Goal: Information Seeking & Learning: Check status

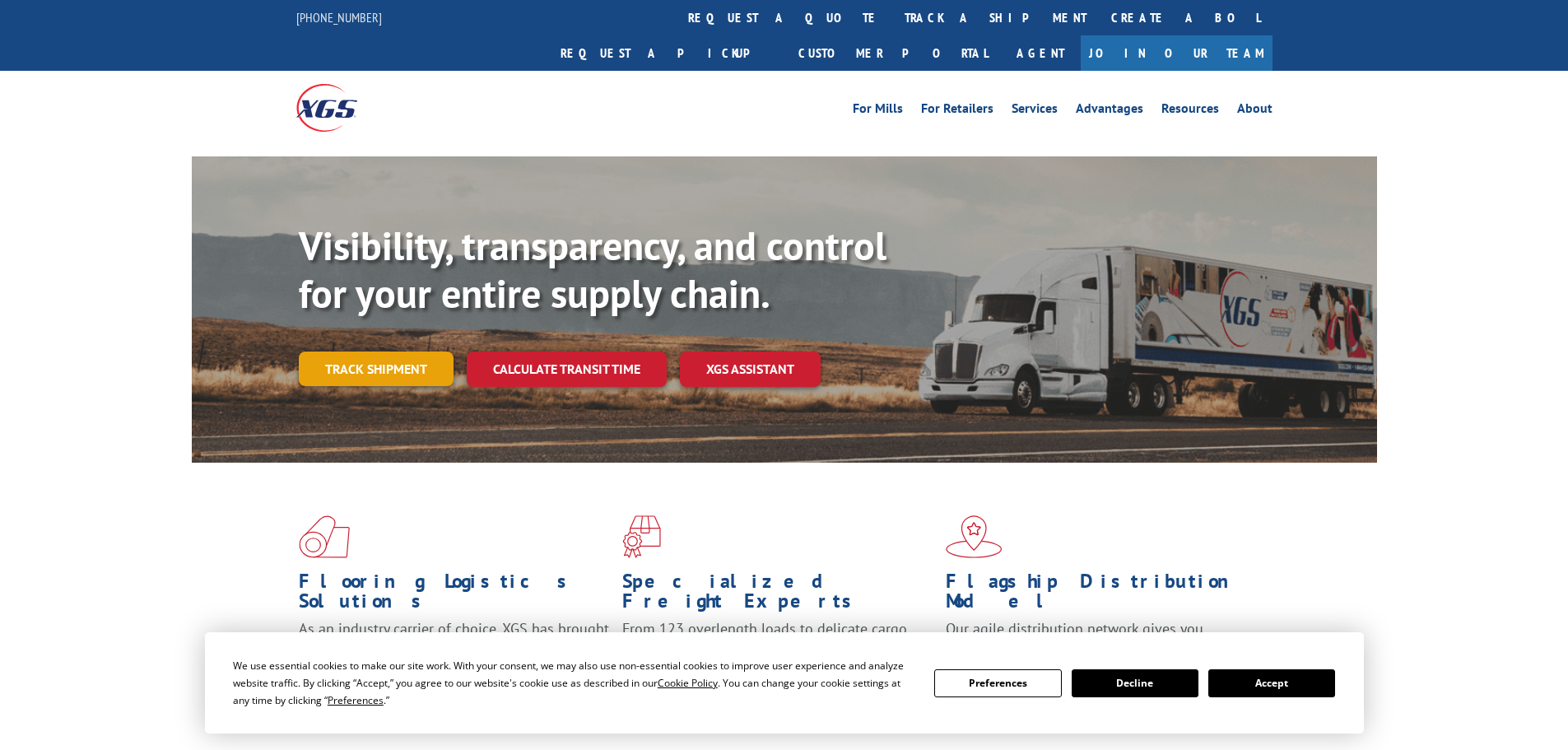
click at [428, 351] on link "Track shipment" at bounding box center [376, 369] width 155 height 34
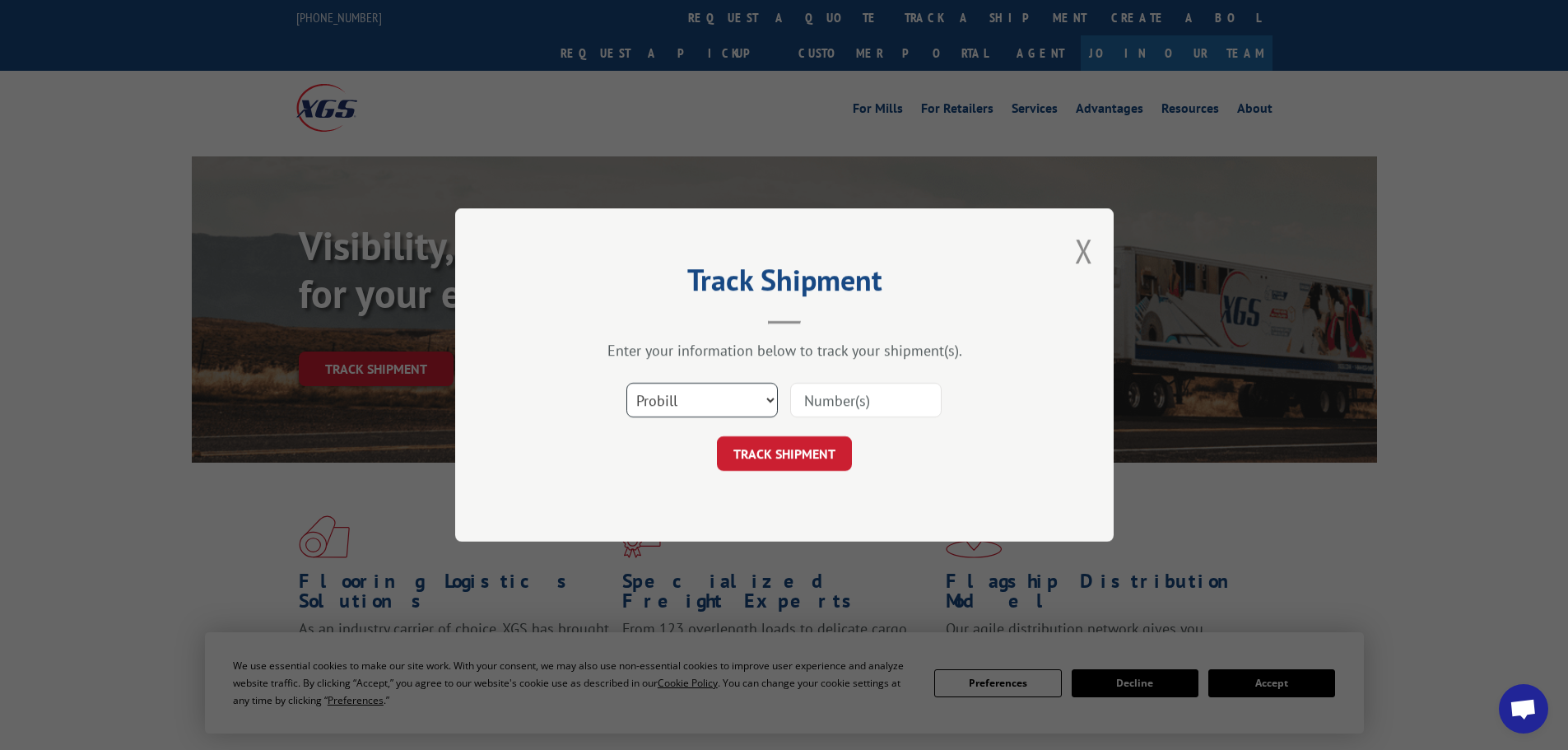
click at [723, 405] on select "Select category... Probill BOL PO" at bounding box center [701, 399] width 151 height 34
click at [626, 382] on select "Select category... Probill BOL PO" at bounding box center [701, 399] width 151 height 34
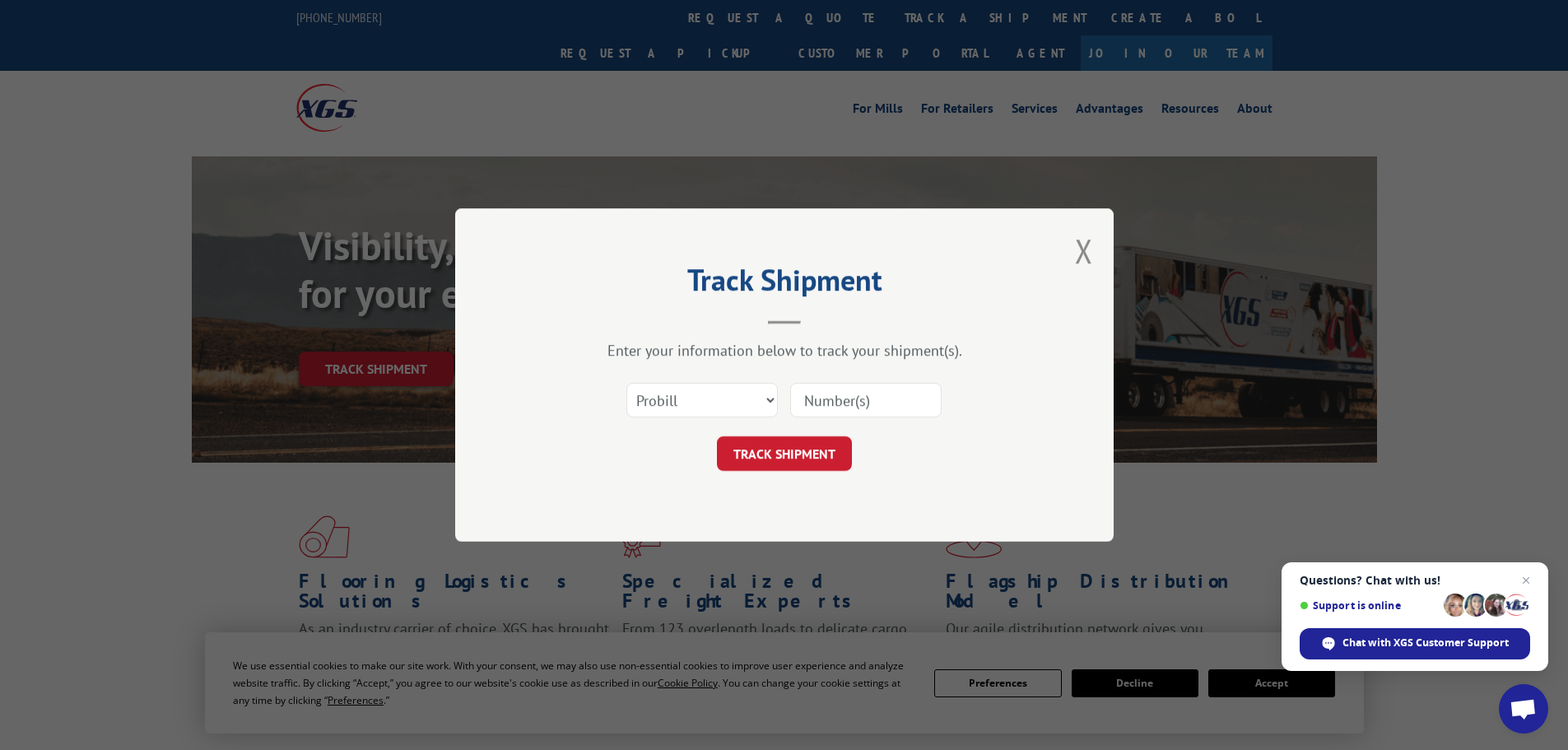
drag, startPoint x: 854, startPoint y: 418, endPoint x: 828, endPoint y: 399, distance: 32.2
paste input "3856476"
type input "3856476"
click at [785, 456] on button "TRACK SHIPMENT" at bounding box center [784, 453] width 135 height 34
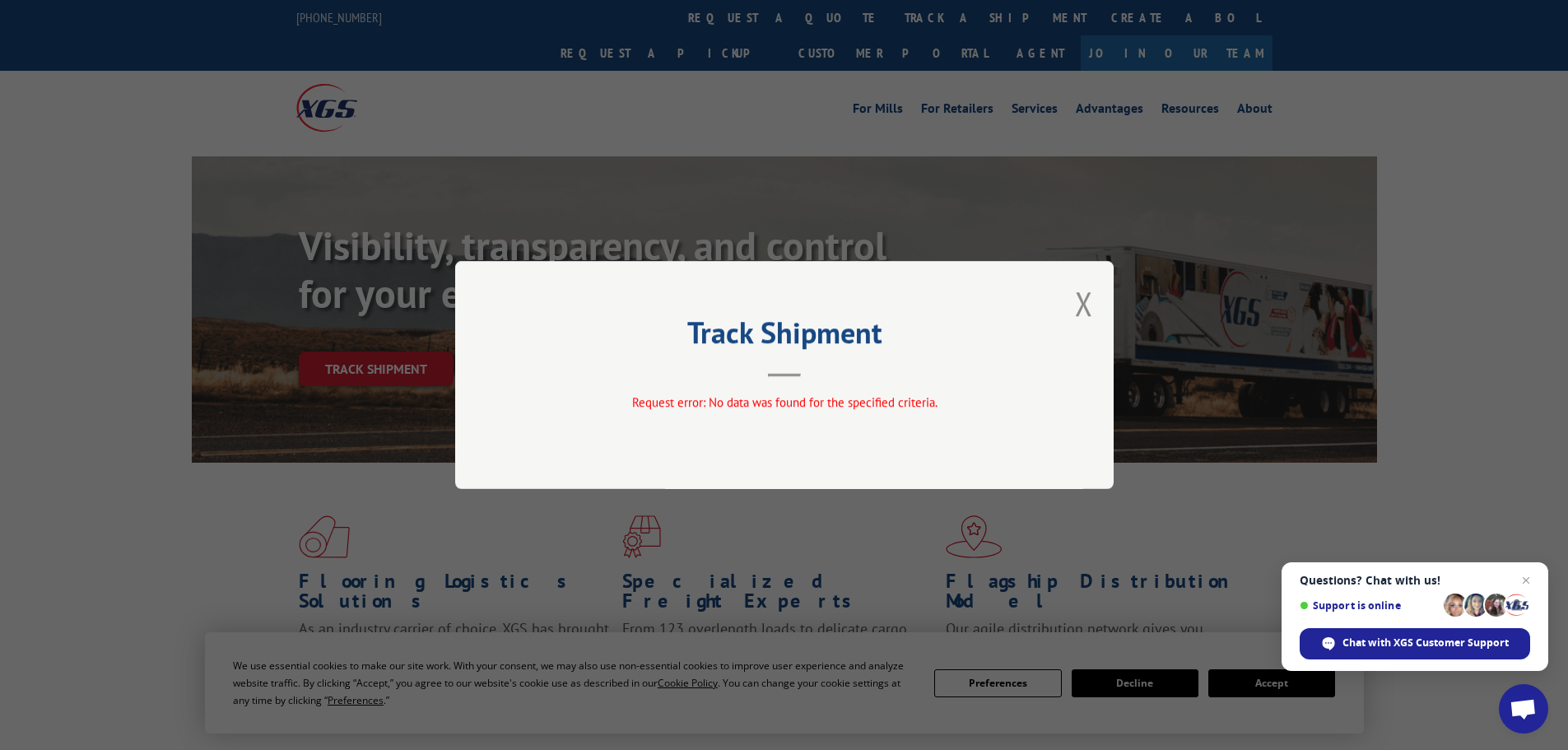
click at [1095, 305] on div "Track Shipment Request error: No data was found for the specified criteria." at bounding box center [784, 375] width 659 height 228
click at [1086, 304] on button "Close modal" at bounding box center [1084, 303] width 18 height 44
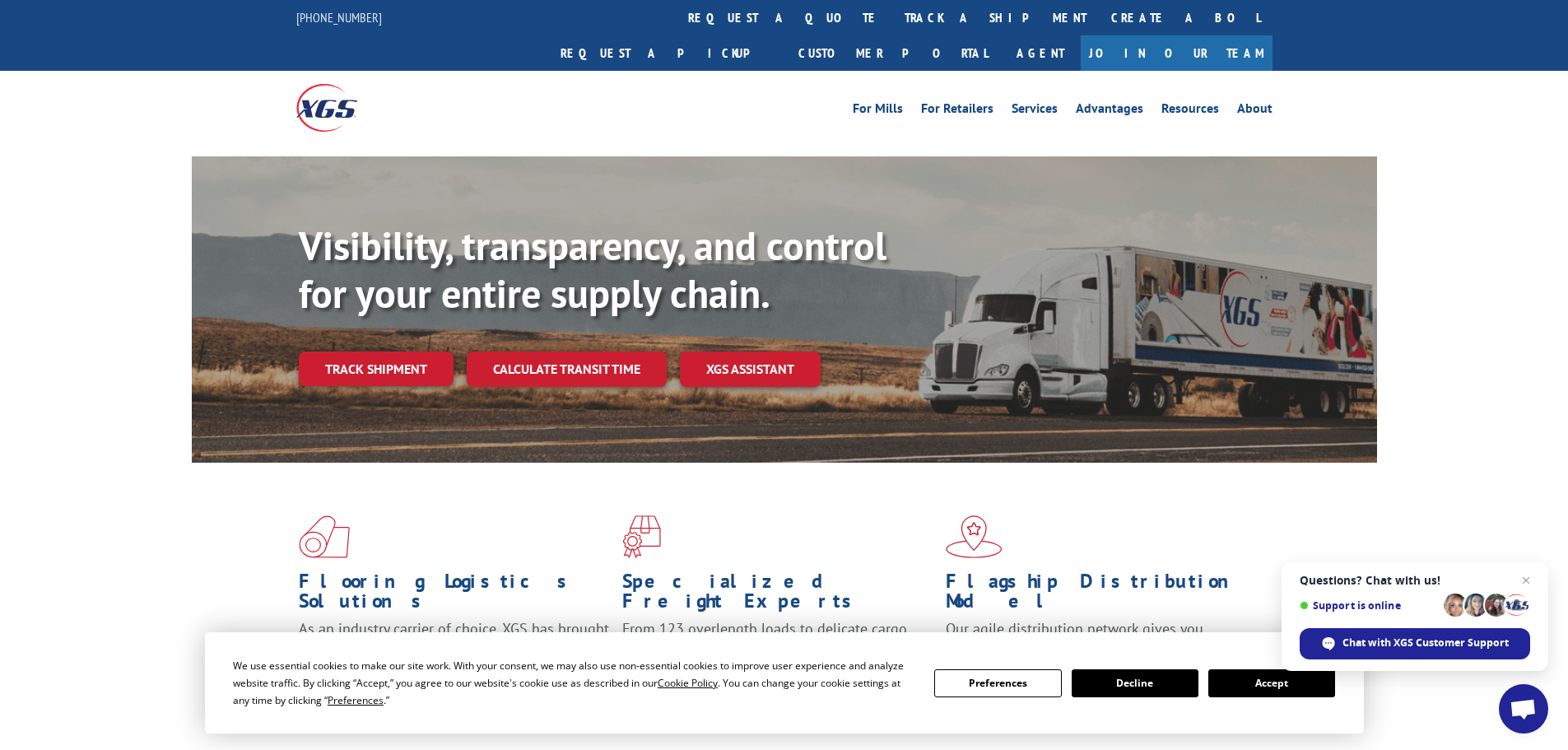
click at [1253, 682] on button "Accept" at bounding box center [1272, 682] width 127 height 28
